Goal: Information Seeking & Learning: Learn about a topic

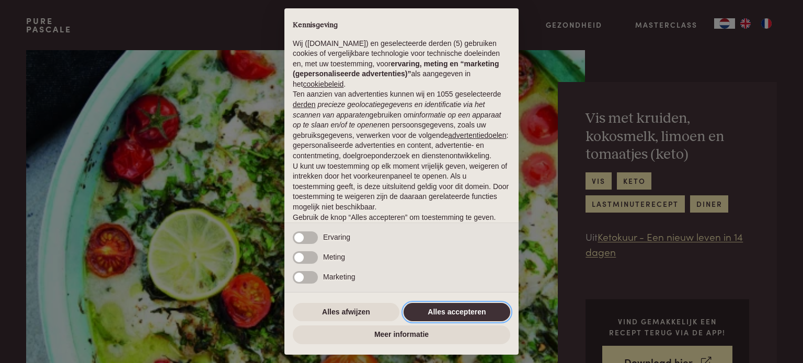
click at [476, 309] on button "Alles accepteren" at bounding box center [456, 312] width 107 height 19
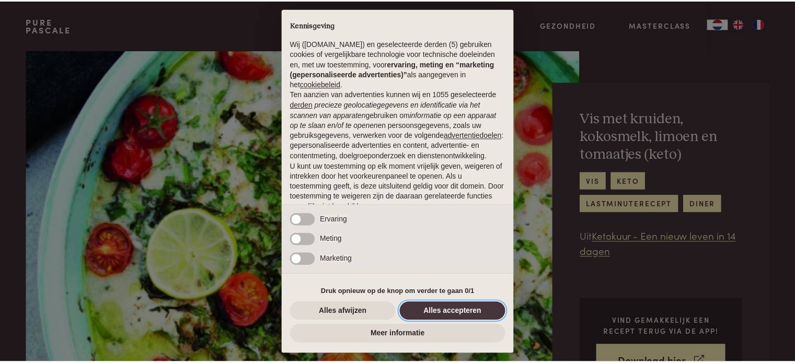
scroll to position [56, 0]
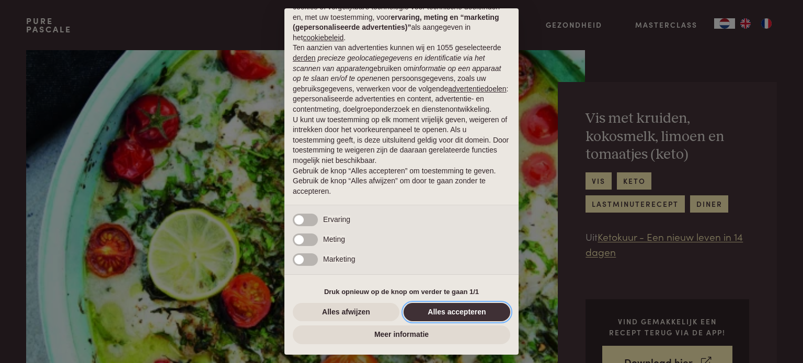
click at [471, 312] on button "Alles accepteren" at bounding box center [456, 312] width 107 height 19
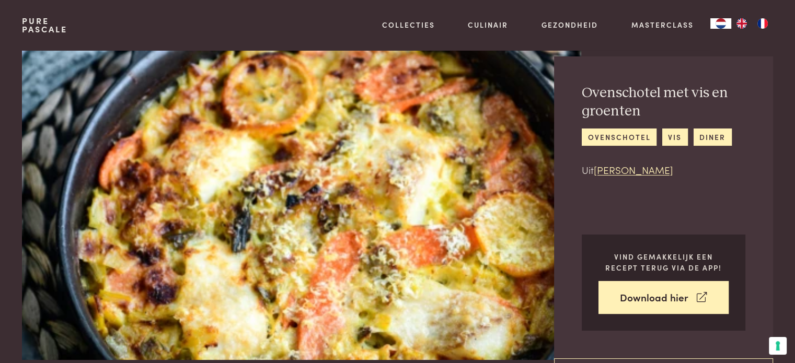
scroll to position [26, 0]
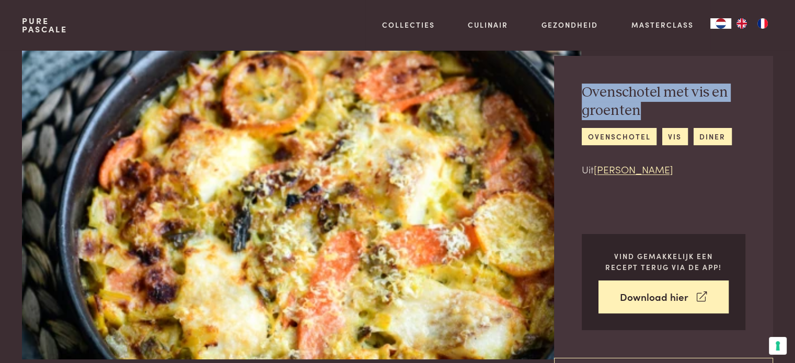
drag, startPoint x: 582, startPoint y: 93, endPoint x: 731, endPoint y: 106, distance: 149.5
click at [731, 106] on h2 "Ovenschotel met vis en groenten" at bounding box center [664, 102] width 164 height 36
copy h2 "Ovenschotel met vis en groenten"
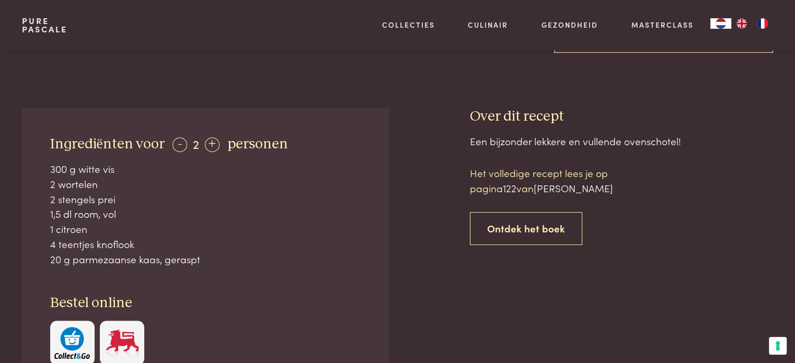
scroll to position [365, 0]
